Goal: Information Seeking & Learning: Learn about a topic

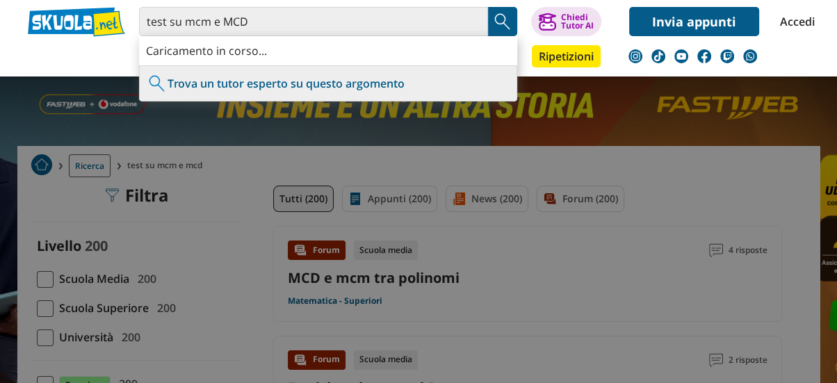
type input "test su mcm e MCD"
drag, startPoint x: 0, startPoint y: 0, endPoint x: 341, endPoint y: 19, distance: 341.3
click at [341, 19] on input "test su mcm e MCD" at bounding box center [313, 21] width 349 height 29
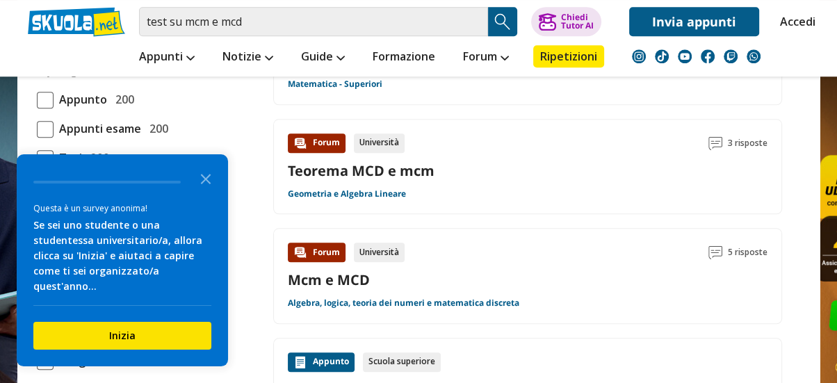
scroll to position [1201, 0]
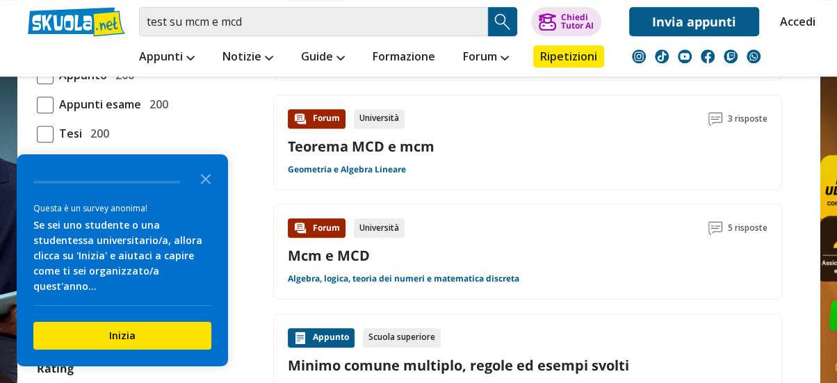
click at [412, 246] on div "Mcm e MCD" at bounding box center [528, 255] width 480 height 19
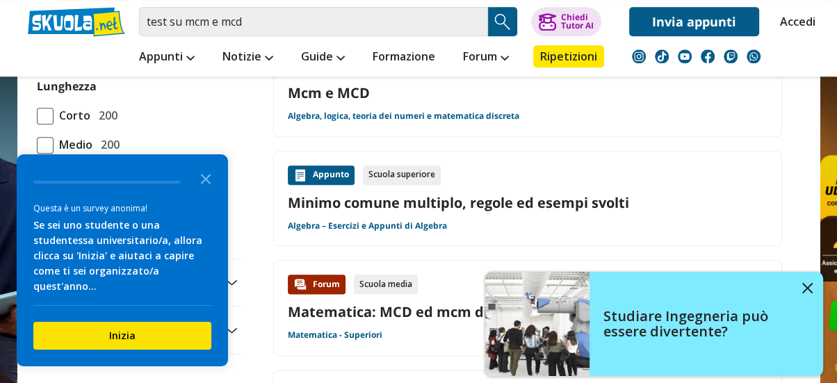
scroll to position [1370, 0]
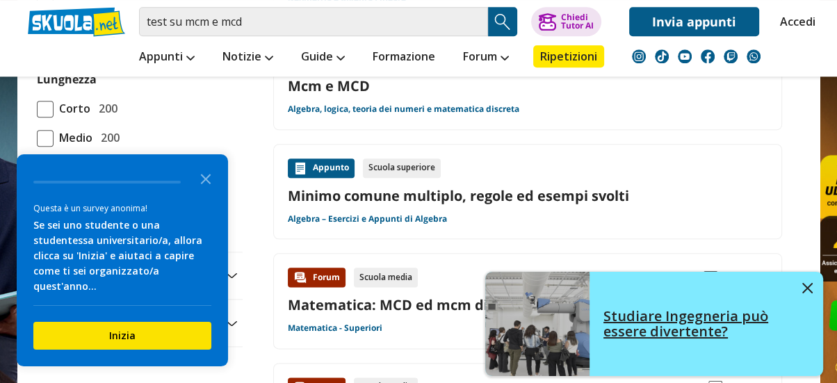
click at [821, 292] on link "Studiare Ingegneria può essere divertente?" at bounding box center [655, 324] width 338 height 104
click at [808, 284] on img at bounding box center [808, 288] width 10 height 10
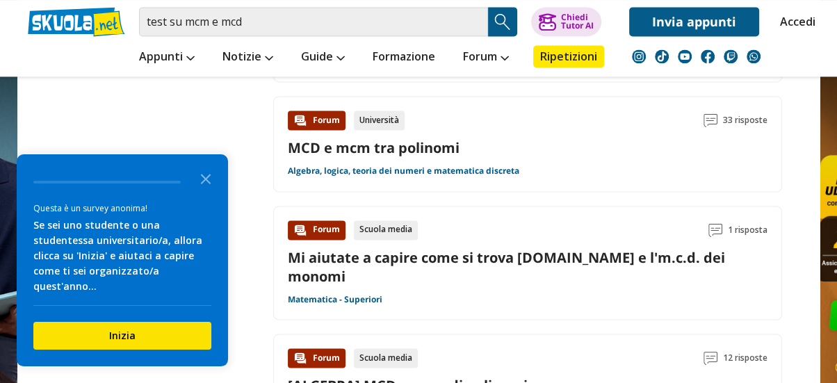
scroll to position [1754, 0]
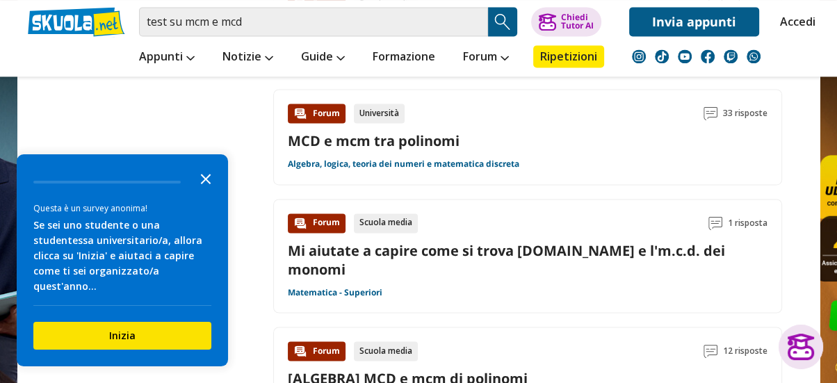
click at [207, 186] on icon "Close the survey" at bounding box center [206, 178] width 28 height 28
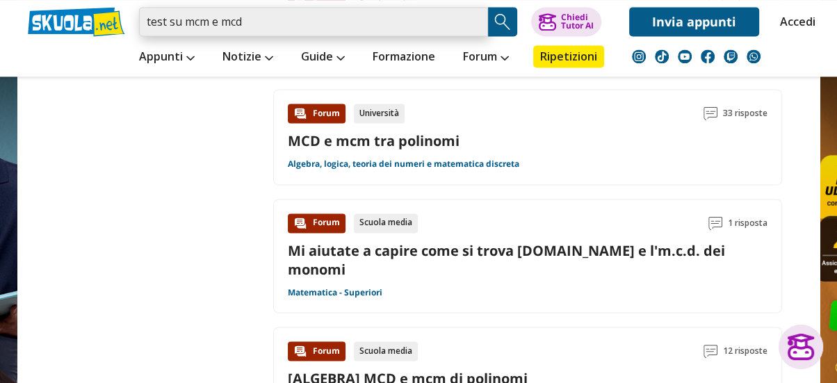
click at [285, 18] on input "test su mcm e mcd" at bounding box center [313, 21] width 349 height 29
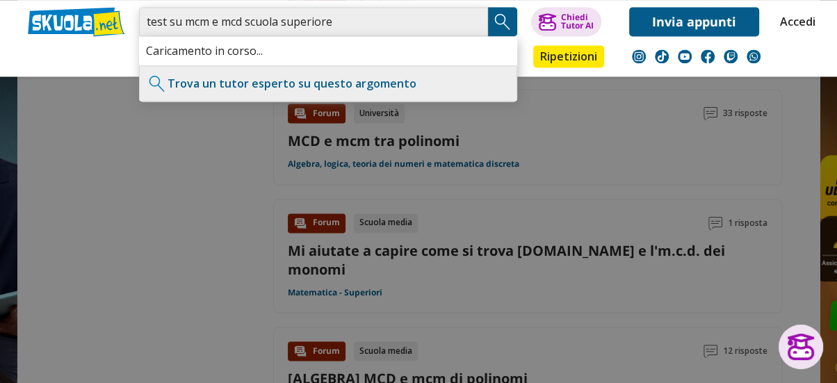
type input "test su mcm e mcd scuola superiore"
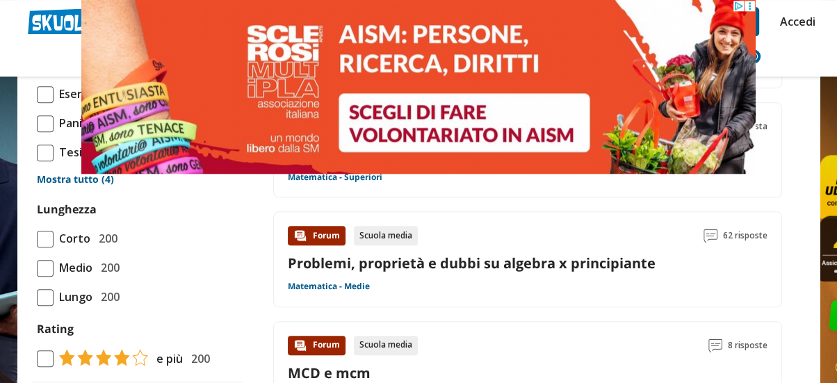
scroll to position [1294, 0]
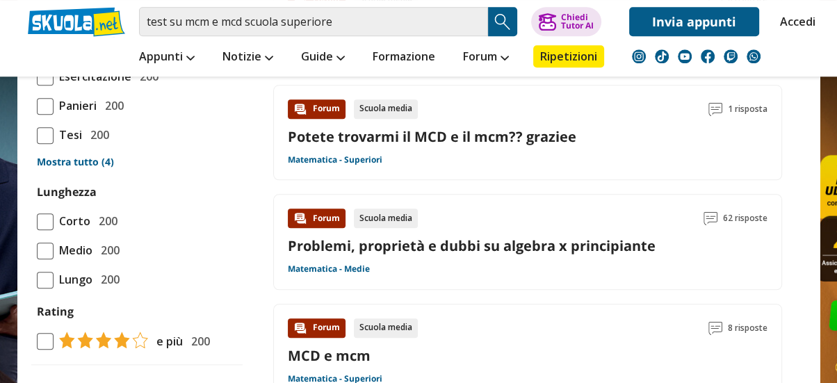
click at [541, 346] on div "Forum Scuola media 8 risposte MCD e mcm Matematica - Superiori" at bounding box center [528, 352] width 480 height 67
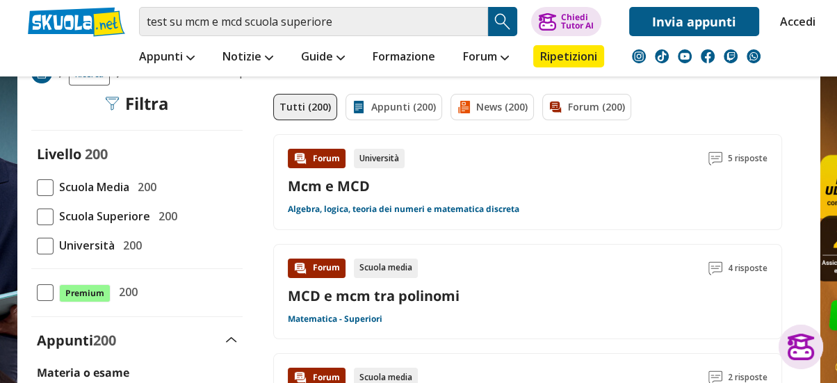
scroll to position [0, 0]
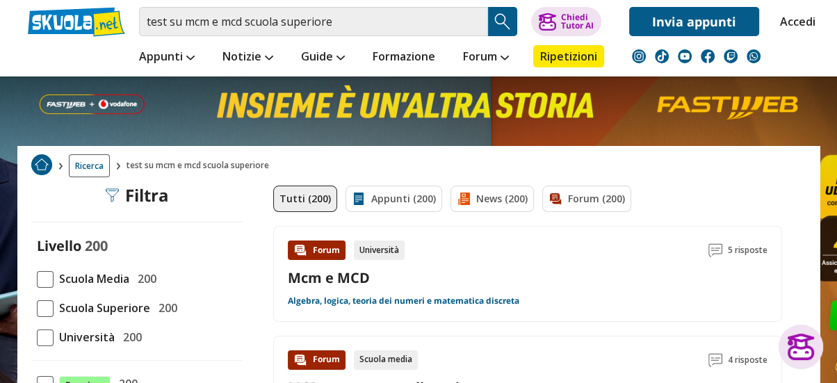
click at [37, 312] on span at bounding box center [45, 308] width 17 height 17
click at [37, 308] on input "Scuola Superiore 200" at bounding box center [37, 308] width 0 height 0
